Goal: Task Accomplishment & Management: Manage account settings

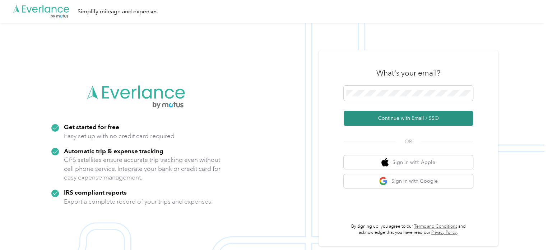
click at [394, 119] on button "Continue with Email / SSO" at bounding box center [408, 118] width 129 height 15
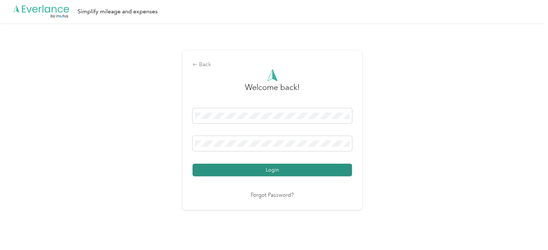
click at [300, 171] on button "Login" at bounding box center [273, 169] width 160 height 13
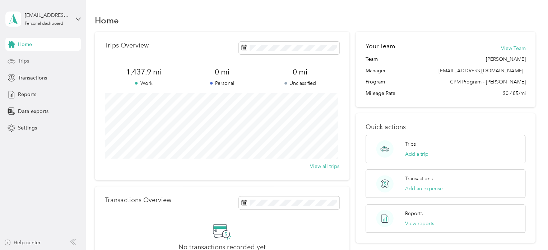
click at [42, 57] on div "Trips" at bounding box center [42, 61] width 75 height 13
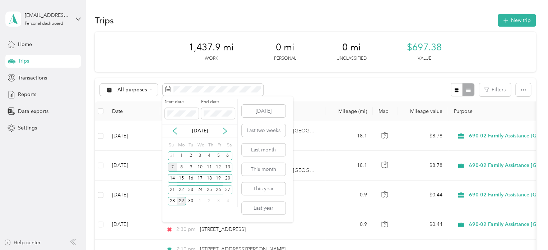
click at [171, 166] on div "7" at bounding box center [172, 166] width 9 height 9
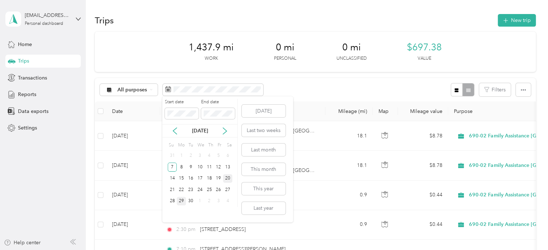
click at [230, 178] on div "20" at bounding box center [227, 178] width 9 height 9
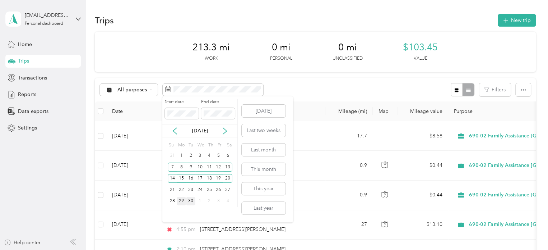
click at [193, 200] on div "30" at bounding box center [190, 201] width 9 height 9
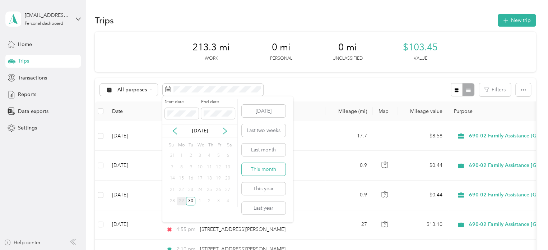
click at [267, 168] on button "This month" at bounding box center [264, 169] width 44 height 13
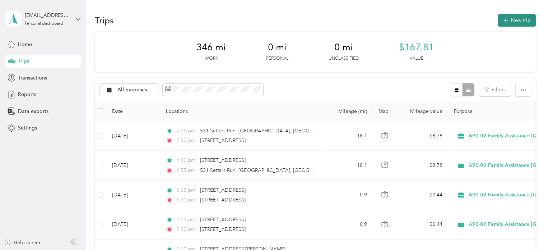
click at [505, 20] on icon "button" at bounding box center [506, 21] width 8 height 8
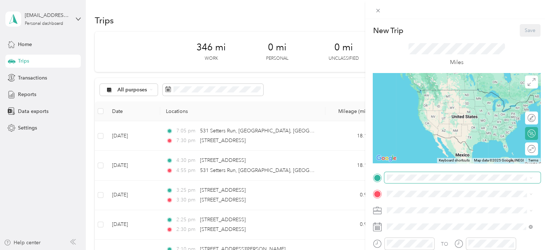
click at [413, 181] on span at bounding box center [462, 177] width 156 height 11
click at [445, 90] on span "[STREET_ADDRESS][US_STATE]" at bounding box center [437, 90] width 72 height 6
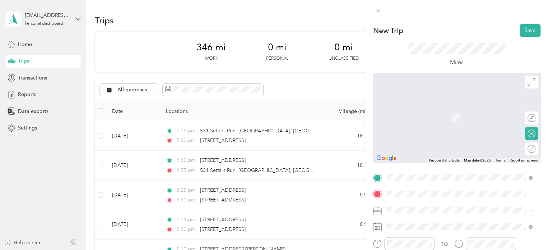
click at [426, 106] on span "[STREET_ADDRESS][PERSON_NAME][US_STATE]" at bounding box center [457, 104] width 112 height 6
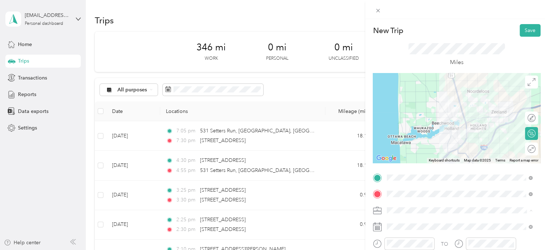
click at [443, 135] on li "690-02 Family Assistance [GEOGRAPHIC_DATA]" at bounding box center [459, 134] width 151 height 13
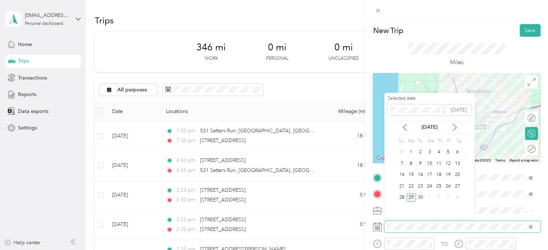
scroll to position [1, 0]
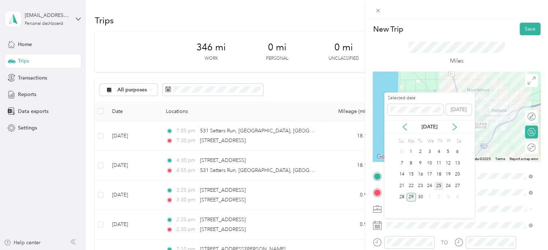
click at [440, 185] on div "25" at bounding box center [438, 185] width 9 height 9
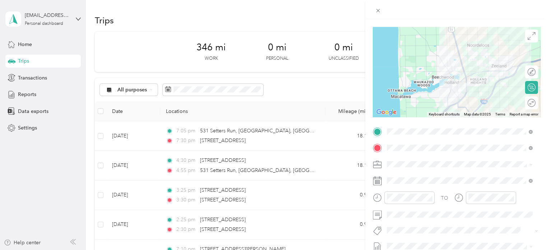
scroll to position [46, 0]
click at [431, 196] on icon "close-circle" at bounding box center [429, 197] width 5 height 5
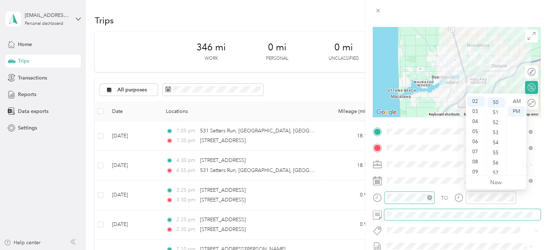
scroll to position [503, 0]
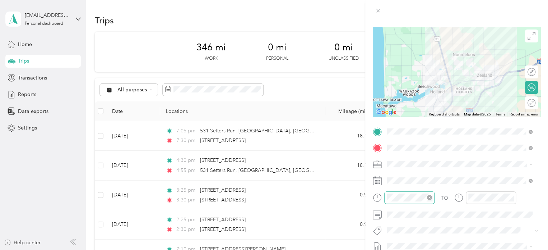
click at [485, 23] on div "Miles" at bounding box center [457, 9] width 168 height 36
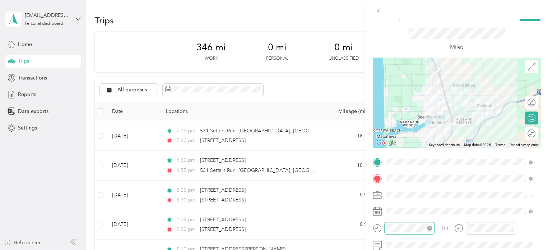
scroll to position [14, 0]
click at [522, 21] on button "Save" at bounding box center [530, 16] width 21 height 13
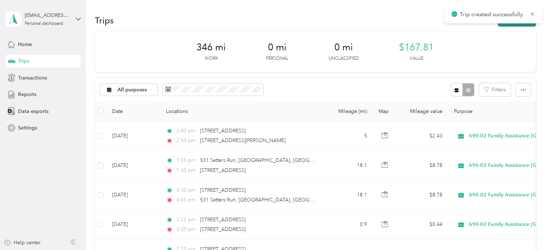
click at [519, 25] on button "New trip" at bounding box center [517, 20] width 38 height 13
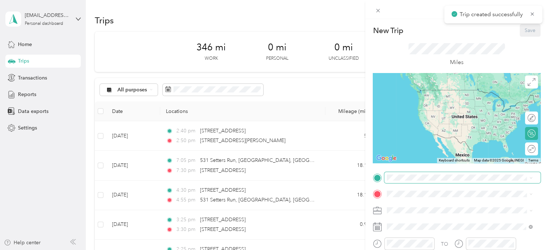
click at [431, 181] on span at bounding box center [462, 177] width 156 height 11
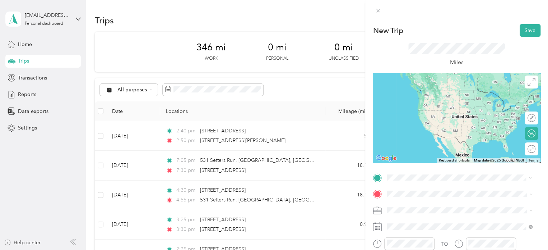
click at [435, 92] on span "[STREET_ADDRESS][PERSON_NAME][US_STATE]" at bounding box center [457, 90] width 112 height 6
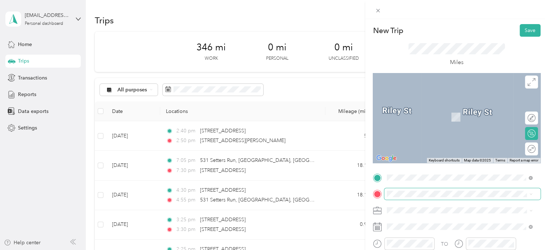
click at [412, 198] on span at bounding box center [462, 193] width 156 height 11
click at [440, 110] on span "[STREET_ADDRESS][US_STATE]" at bounding box center [437, 106] width 72 height 6
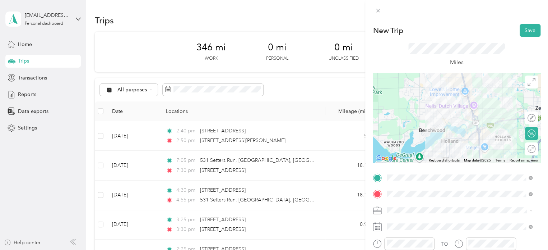
click at [442, 134] on span "690-02 Family Assistance [GEOGRAPHIC_DATA]" at bounding box center [443, 134] width 109 height 6
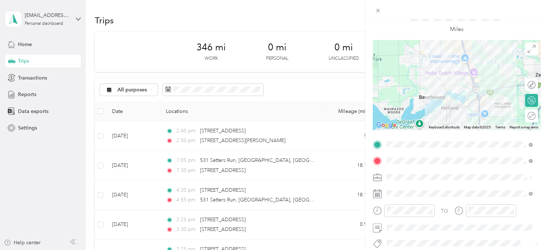
scroll to position [34, 0]
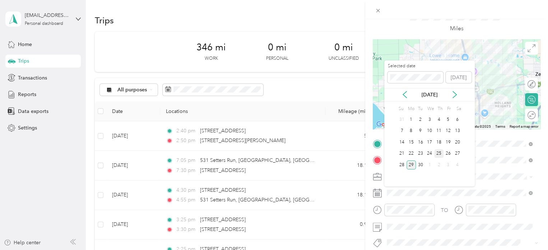
click at [438, 152] on div "25" at bounding box center [438, 153] width 9 height 9
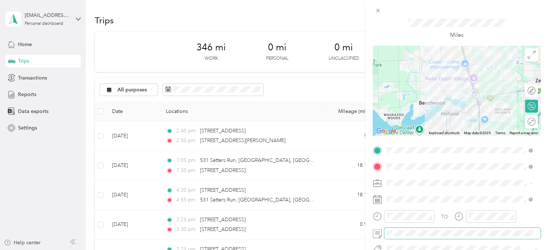
scroll to position [0, 0]
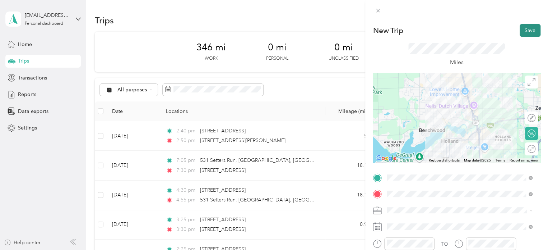
click at [526, 30] on button "Save" at bounding box center [530, 30] width 21 height 13
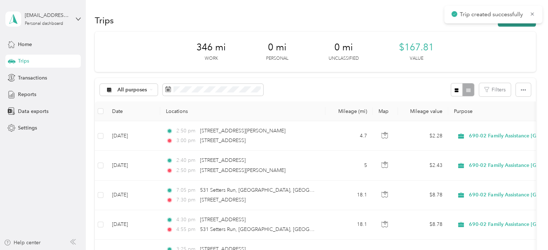
click at [522, 26] on button "New trip" at bounding box center [517, 20] width 38 height 13
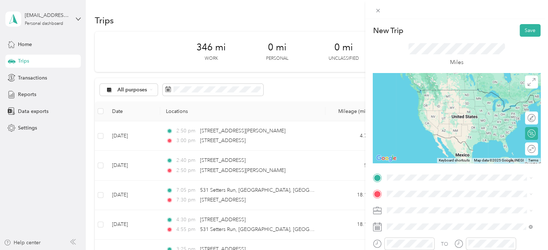
click at [433, 108] on span "[STREET_ADDRESS][PERSON_NAME][US_STATE]" at bounding box center [457, 104] width 112 height 6
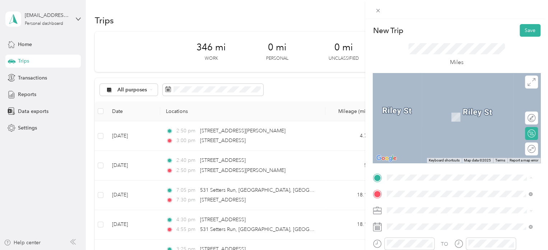
click at [430, 93] on span "[STREET_ADDRESS][US_STATE]" at bounding box center [437, 90] width 72 height 6
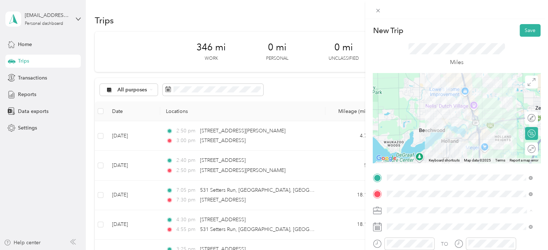
click at [434, 134] on span "690-02 Family Assistance [GEOGRAPHIC_DATA]" at bounding box center [443, 134] width 109 height 6
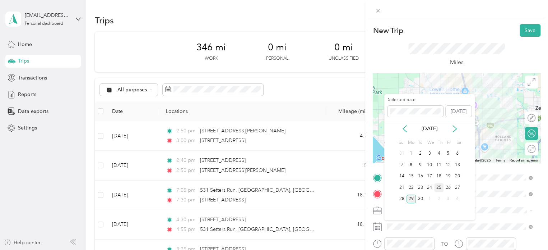
click at [438, 187] on div "25" at bounding box center [438, 187] width 9 height 9
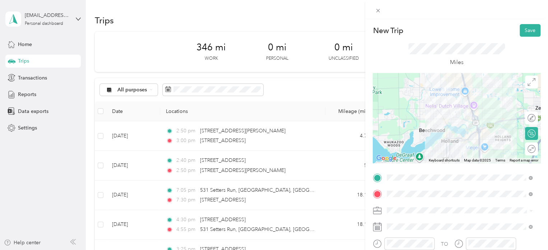
scroll to position [50, 0]
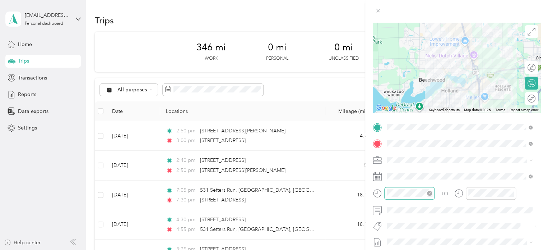
click at [431, 192] on icon "close-circle" at bounding box center [429, 192] width 5 height 5
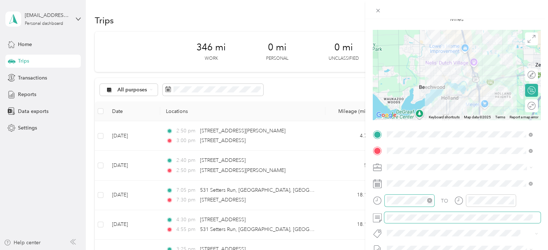
scroll to position [0, 0]
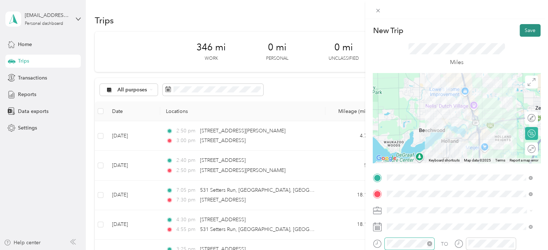
click at [524, 29] on button "Save" at bounding box center [530, 30] width 21 height 13
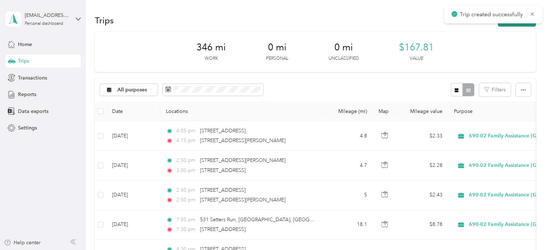
click at [520, 23] on button "New trip" at bounding box center [517, 20] width 38 height 13
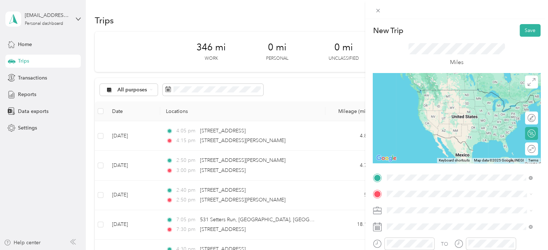
click at [429, 93] on span "[STREET_ADDRESS][PERSON_NAME][US_STATE]" at bounding box center [457, 90] width 112 height 6
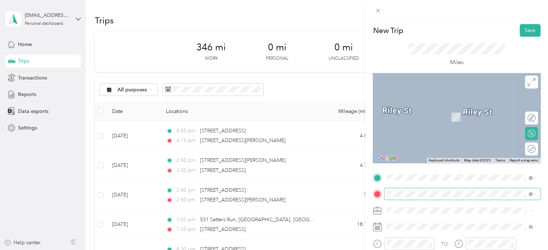
click at [485, 197] on span at bounding box center [462, 193] width 156 height 11
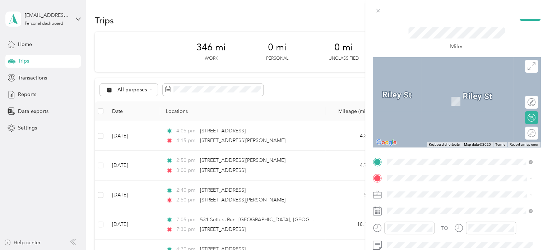
click at [442, 121] on span "[STREET_ADDRESS][PERSON_NAME][US_STATE]" at bounding box center [457, 118] width 112 height 6
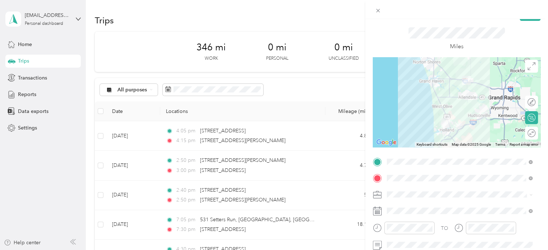
click at [433, 116] on span "690-02 Family Assistance [GEOGRAPHIC_DATA]" at bounding box center [443, 118] width 109 height 6
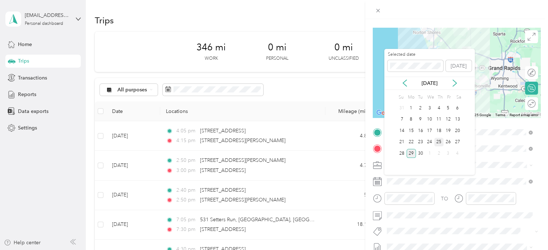
click at [440, 140] on div "25" at bounding box center [438, 142] width 9 height 9
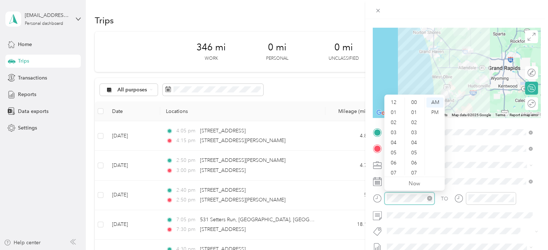
scroll to position [43, 0]
click at [429, 200] on icon "close-circle" at bounding box center [429, 197] width 5 height 5
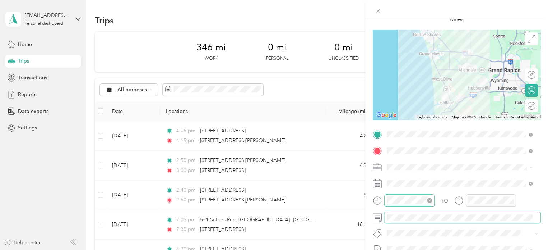
scroll to position [0, 0]
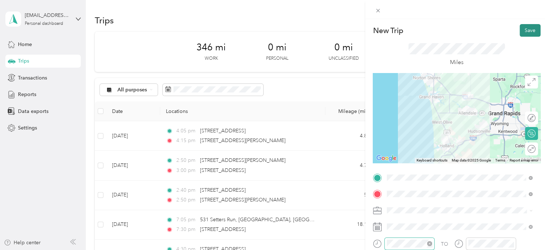
click at [522, 31] on button "Save" at bounding box center [530, 30] width 21 height 13
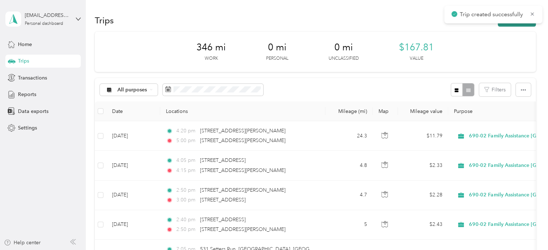
click at [519, 26] on button "New trip" at bounding box center [517, 20] width 38 height 13
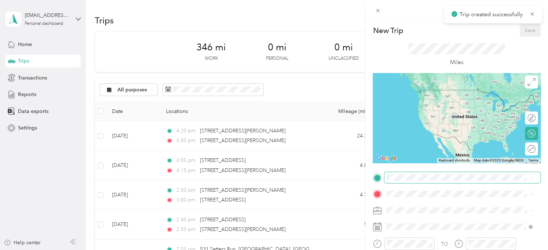
click at [426, 180] on span at bounding box center [462, 177] width 156 height 11
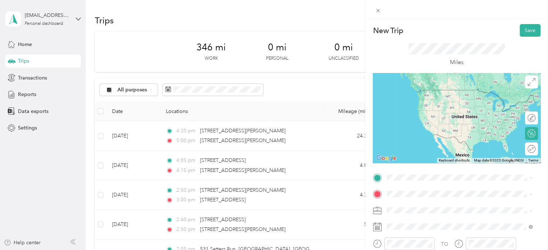
click at [428, 117] on span "[STREET_ADDRESS][PERSON_NAME][US_STATE]" at bounding box center [457, 114] width 112 height 6
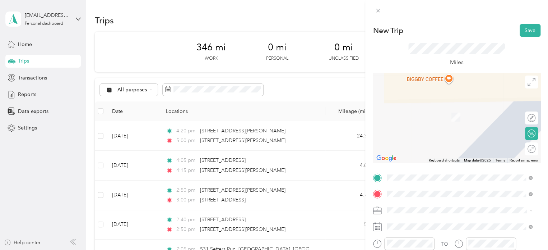
click at [438, 109] on span "[STREET_ADDRESS][US_STATE]" at bounding box center [437, 106] width 72 height 6
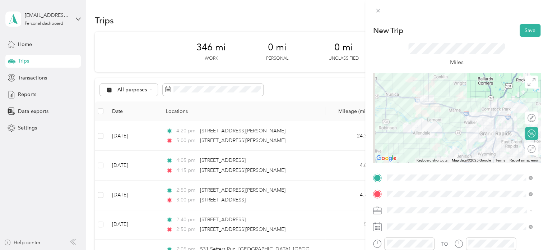
click at [445, 138] on ol "460-10 Parenting Time Allegan/[PERSON_NAME] 690-02 Family Assistance [GEOGRAPHI…" at bounding box center [459, 163] width 151 height 96
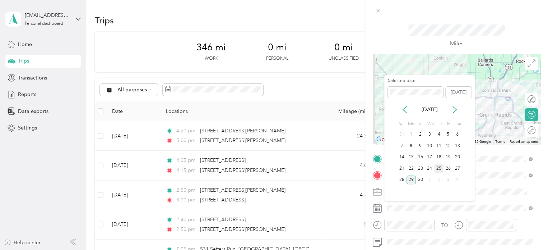
click at [442, 166] on div "25" at bounding box center [438, 168] width 9 height 9
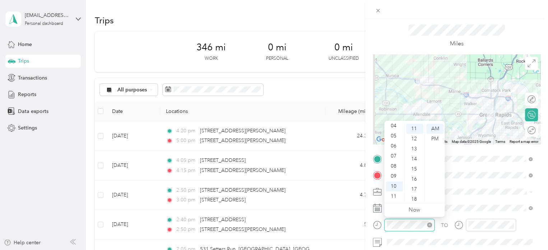
scroll to position [111, 0]
click at [430, 224] on icon "close-circle" at bounding box center [429, 224] width 5 height 5
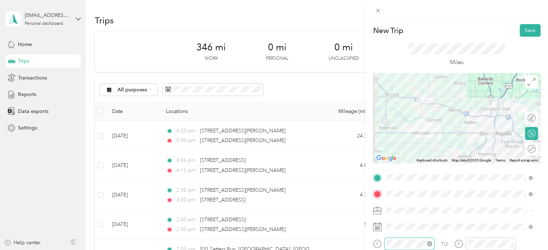
scroll to position [0, 0]
click at [525, 27] on button "Save" at bounding box center [530, 30] width 21 height 13
